Goal: Obtain resource: Obtain resource

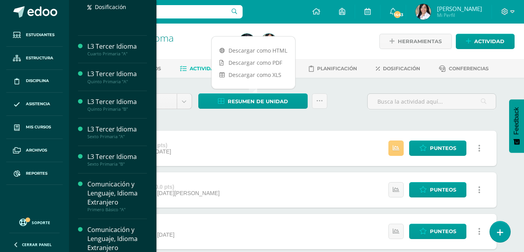
scroll to position [157, 0]
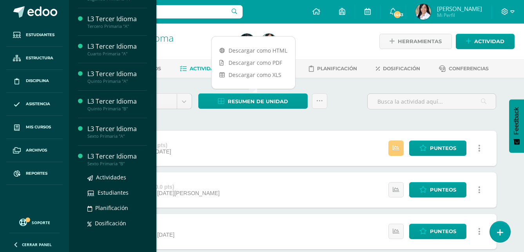
click at [117, 166] on div "Sexto Primaria "B"" at bounding box center [117, 163] width 60 height 5
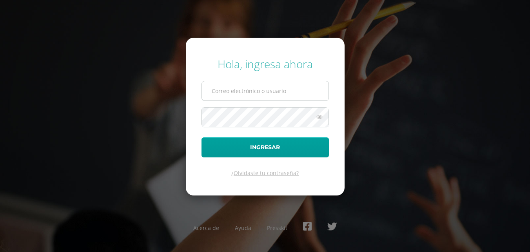
click at [274, 90] on input "text" at bounding box center [265, 90] width 127 height 19
type input "lortiz@colegiost.edu.gt"
click at [201, 137] on button "Ingresar" at bounding box center [264, 147] width 127 height 20
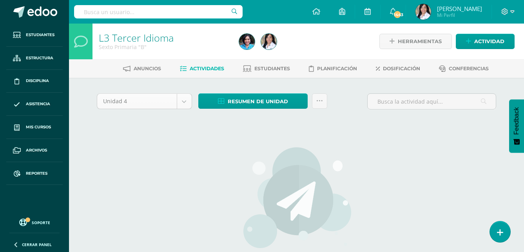
click at [188, 100] on body "Hola Ligia, bienvenido a Edoo! Estudiantes Estructura Disciplina Asistencia Mis…" at bounding box center [262, 168] width 524 height 337
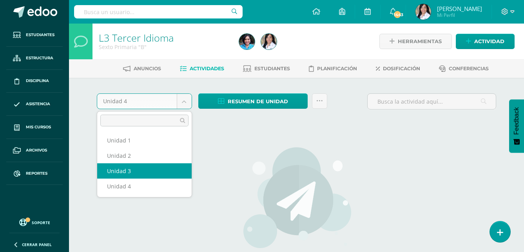
select select "Unidad 3"
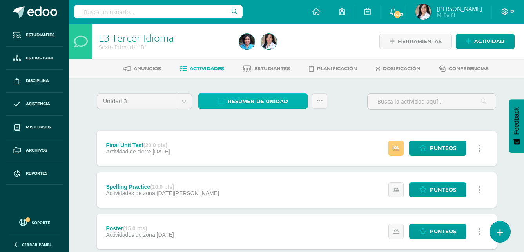
click at [235, 104] on span "Resumen de unidad" at bounding box center [258, 101] width 60 height 14
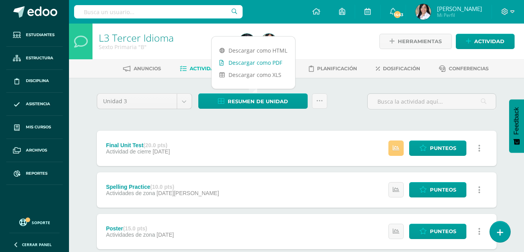
click at [239, 63] on link "Descargar como PDF" at bounding box center [253, 62] width 83 height 12
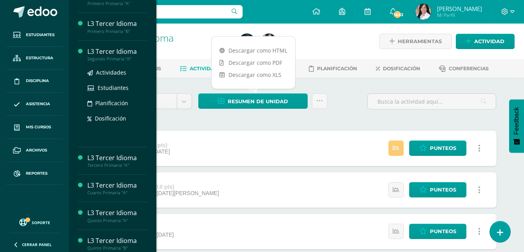
scroll to position [118, 0]
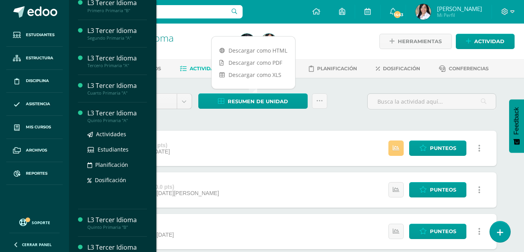
click at [123, 123] on div "Quinto Primaria "A"" at bounding box center [117, 120] width 60 height 5
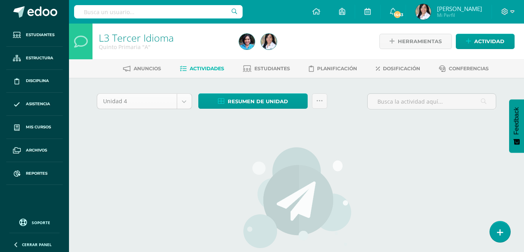
click at [185, 105] on body "Estudiantes Estructura Disciplina Asistencia Mis cursos Archivos Reportes Sopor…" at bounding box center [262, 168] width 524 height 337
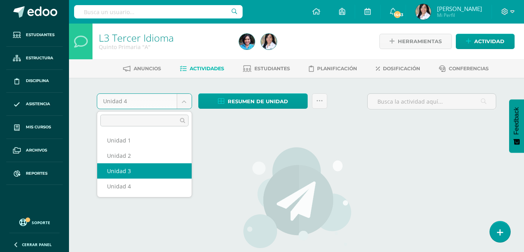
select select "Unidad 3"
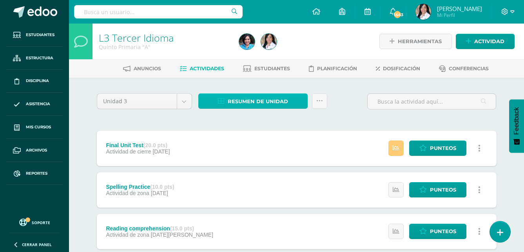
click at [278, 105] on span "Resumen de unidad" at bounding box center [258, 101] width 60 height 14
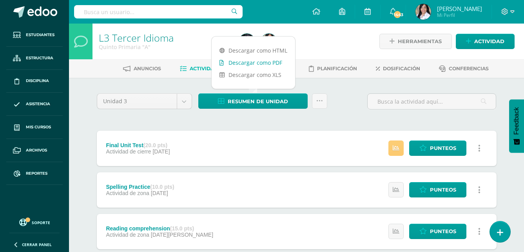
click at [274, 63] on link "Descargar como PDF" at bounding box center [253, 62] width 83 height 12
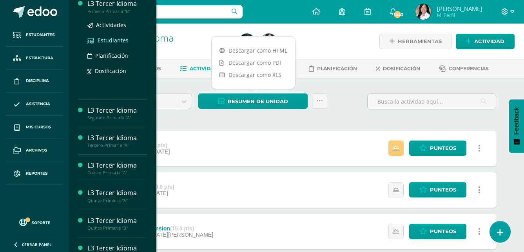
scroll to position [118, 0]
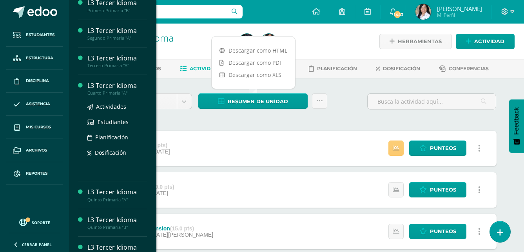
click at [117, 96] on div "Cuarto Primaria "A"" at bounding box center [117, 92] width 60 height 5
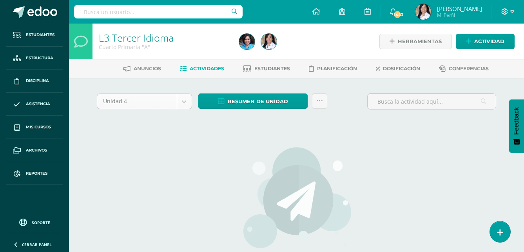
click at [187, 105] on body "Estudiantes Estructura Disciplina Asistencia Mis cursos Archivos Reportes Sopor…" at bounding box center [262, 168] width 524 height 337
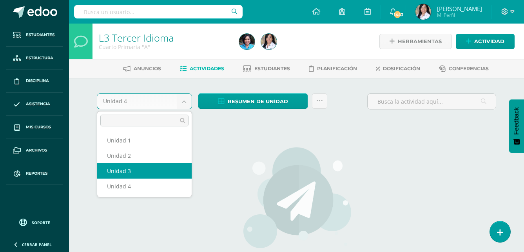
select select "Unidad 3"
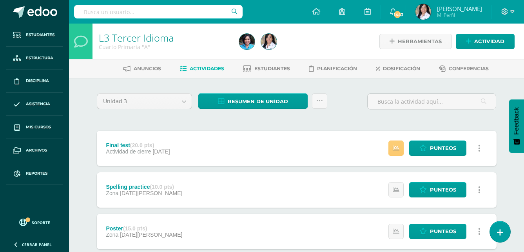
click at [264, 110] on div "Resumen de unidad Descargar como HTML Descargar como PDF Descargar como XLS Env…" at bounding box center [262, 104] width 135 height 22
click at [266, 105] on span "Resumen de unidad" at bounding box center [258, 101] width 60 height 14
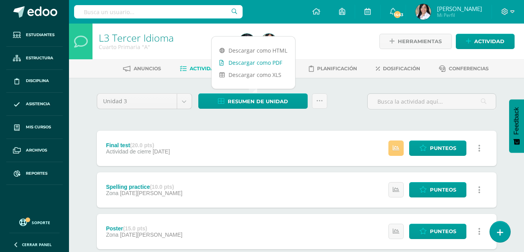
click at [263, 63] on link "Descargar como PDF" at bounding box center [253, 62] width 83 height 12
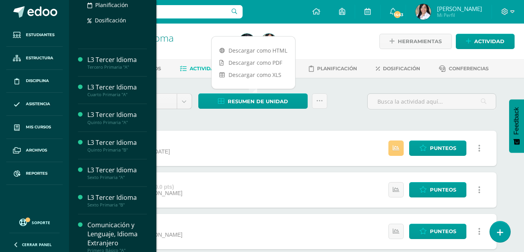
scroll to position [274, 0]
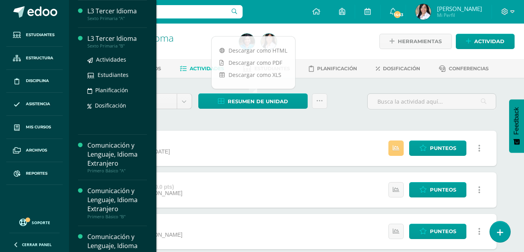
click at [119, 49] on div "Sexto Primaria "B"" at bounding box center [117, 45] width 60 height 5
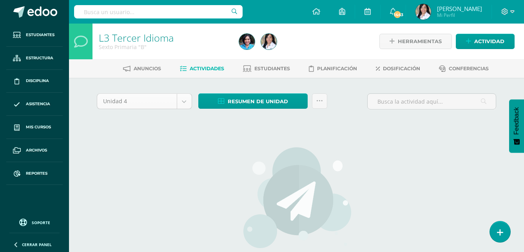
click at [182, 102] on body "Estudiantes Estructura Disciplina Asistencia Mis cursos Archivos Reportes Sopor…" at bounding box center [262, 168] width 524 height 337
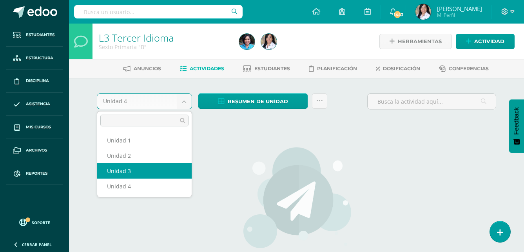
select select "Unidad 3"
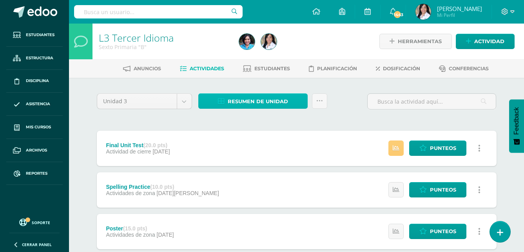
click at [275, 106] on span "Resumen de unidad" at bounding box center [258, 101] width 60 height 14
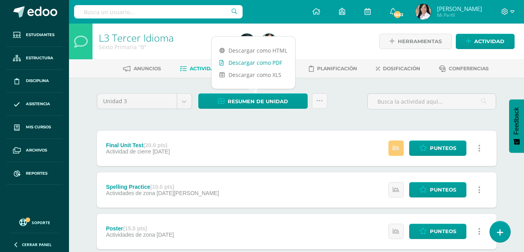
click at [278, 60] on link "Descargar como PDF" at bounding box center [253, 62] width 83 height 12
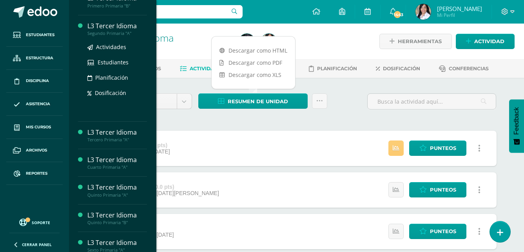
scroll to position [157, 0]
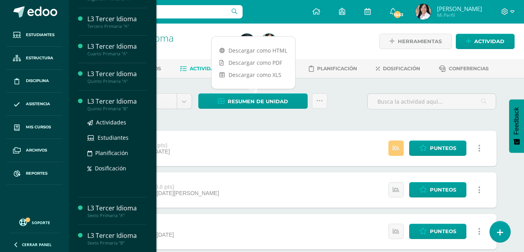
click at [121, 111] on div "Quinto Primaria "B"" at bounding box center [117, 108] width 60 height 5
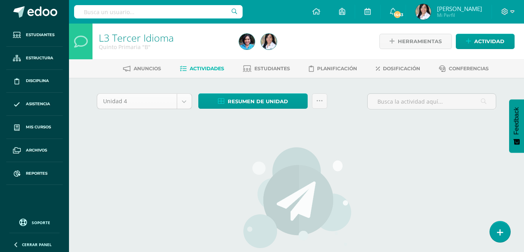
click at [185, 100] on body "Estudiantes Estructura Disciplina Asistencia Mis cursos Archivos Reportes Sopor…" at bounding box center [262, 168] width 524 height 337
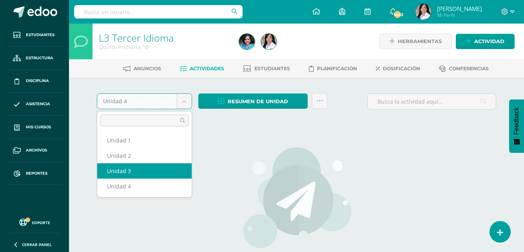
select select "Unidad 3"
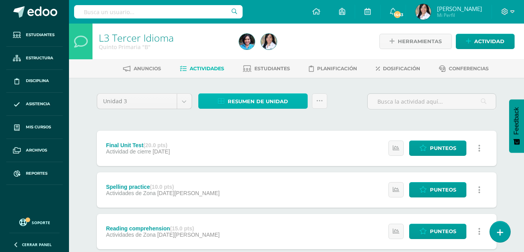
click at [280, 106] on span "Resumen de unidad" at bounding box center [258, 101] width 60 height 14
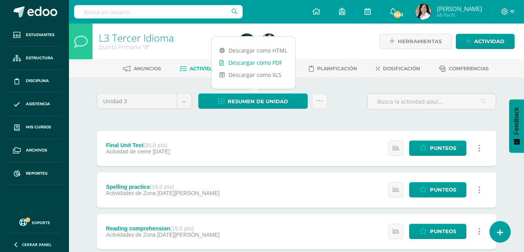
click at [274, 58] on link "Descargar como PDF" at bounding box center [253, 62] width 83 height 12
click at [354, 112] on div "Unidad 3 Unidad 1 Unidad 2 Unidad 3 Unidad 4 Resumen de unidad Enviar punteos a…" at bounding box center [297, 104] width 406 height 22
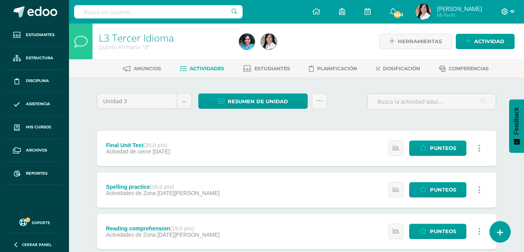
click at [508, 11] on span at bounding box center [507, 11] width 13 height 9
click at [496, 58] on link "Cerrar sesión" at bounding box center [484, 53] width 62 height 11
